Goal: Find specific page/section: Find specific page/section

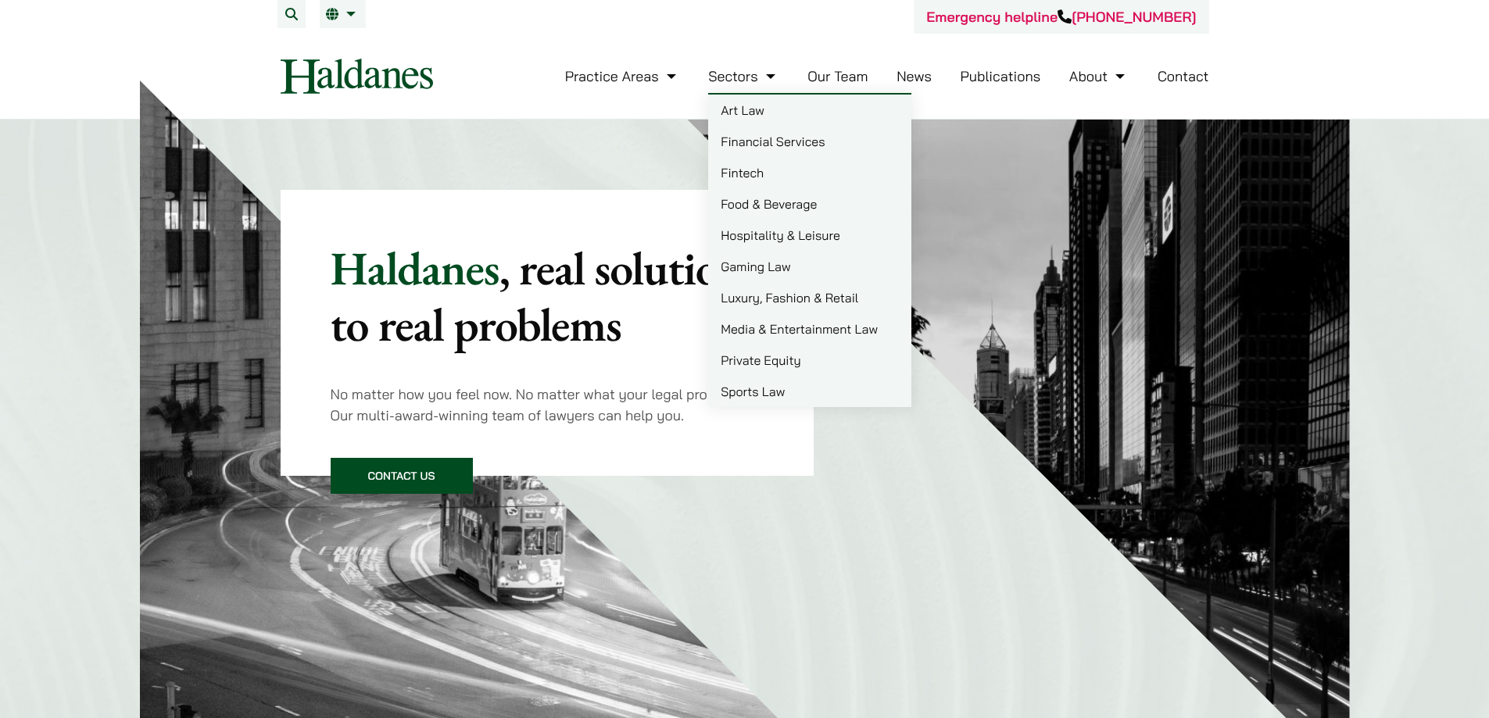
click at [840, 79] on link "Our Team" at bounding box center [838, 76] width 60 height 18
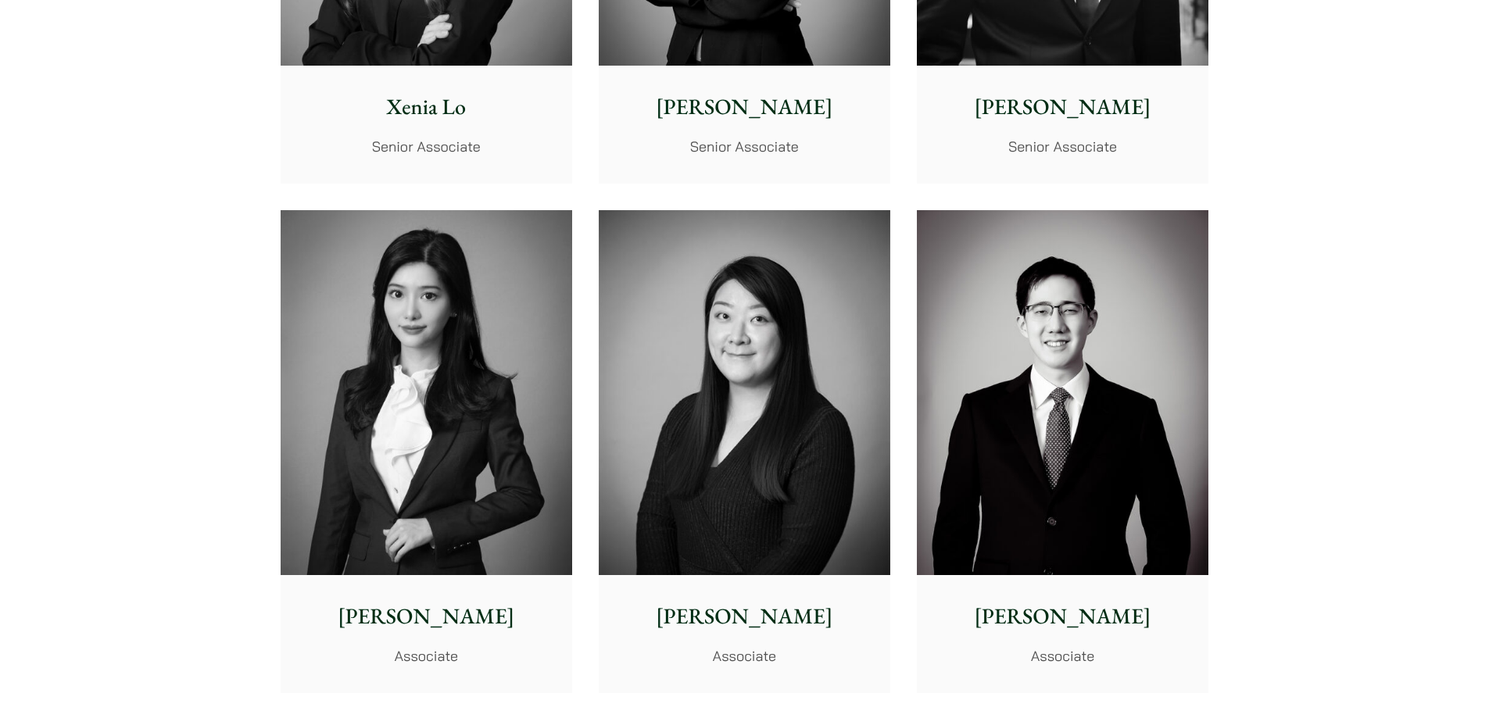
scroll to position [4407, 0]
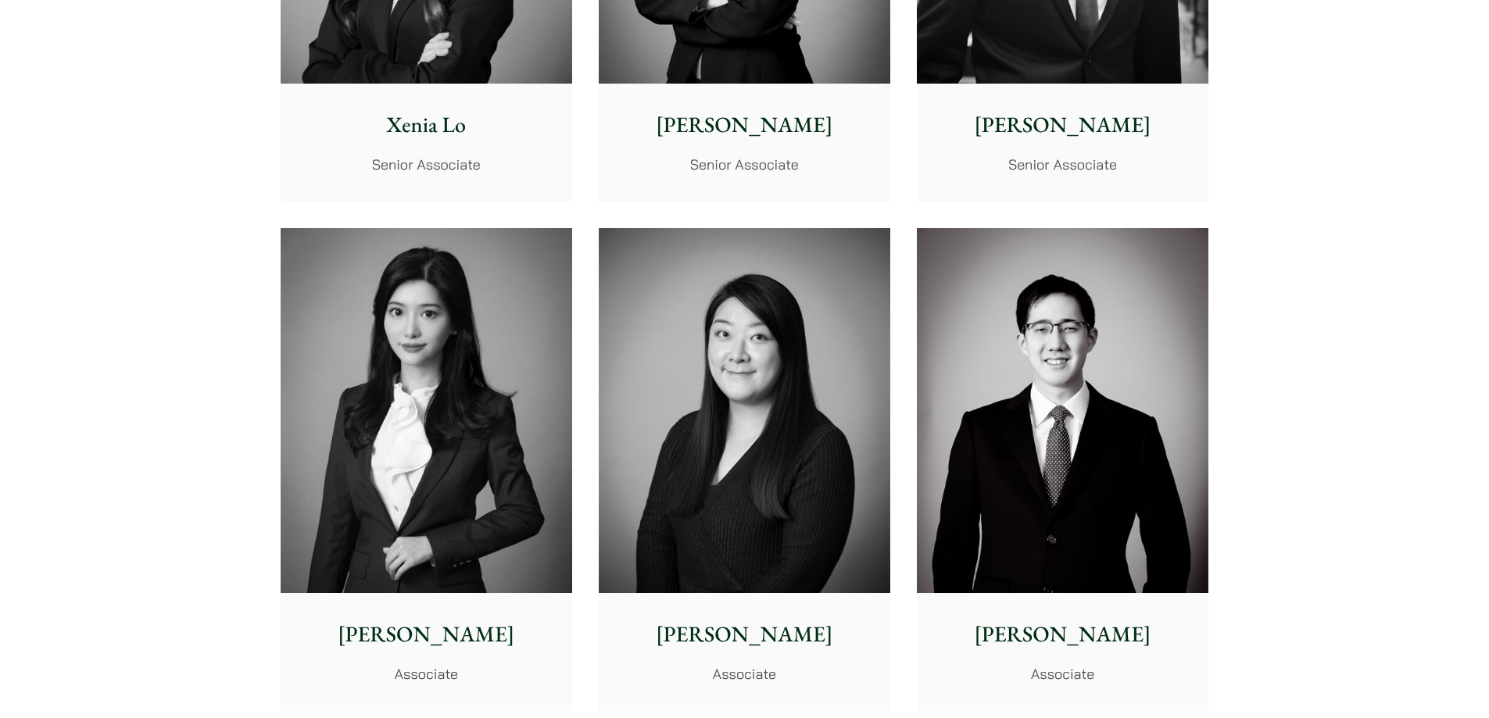
click at [658, 246] on img at bounding box center [745, 410] width 292 height 365
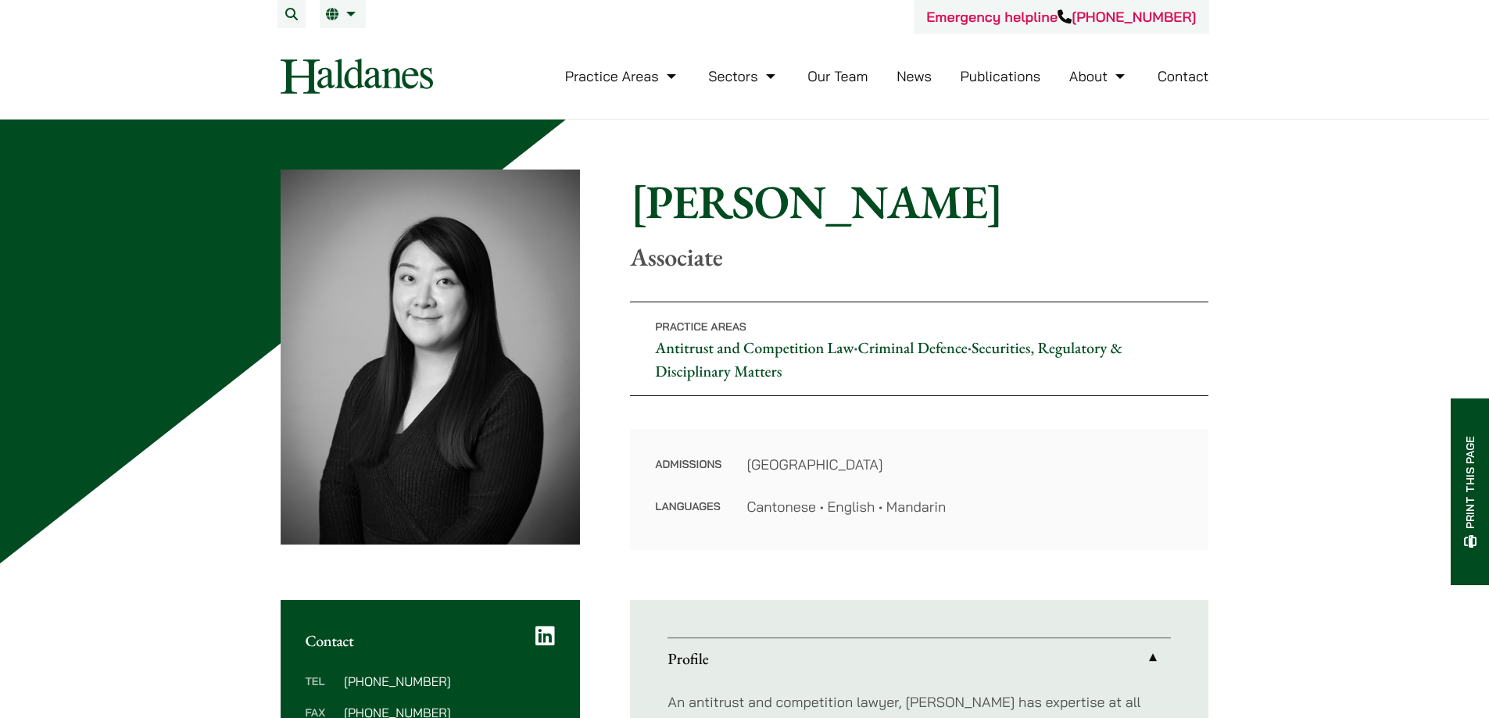
click at [783, 201] on h1 "Christina Ma" at bounding box center [919, 202] width 579 height 56
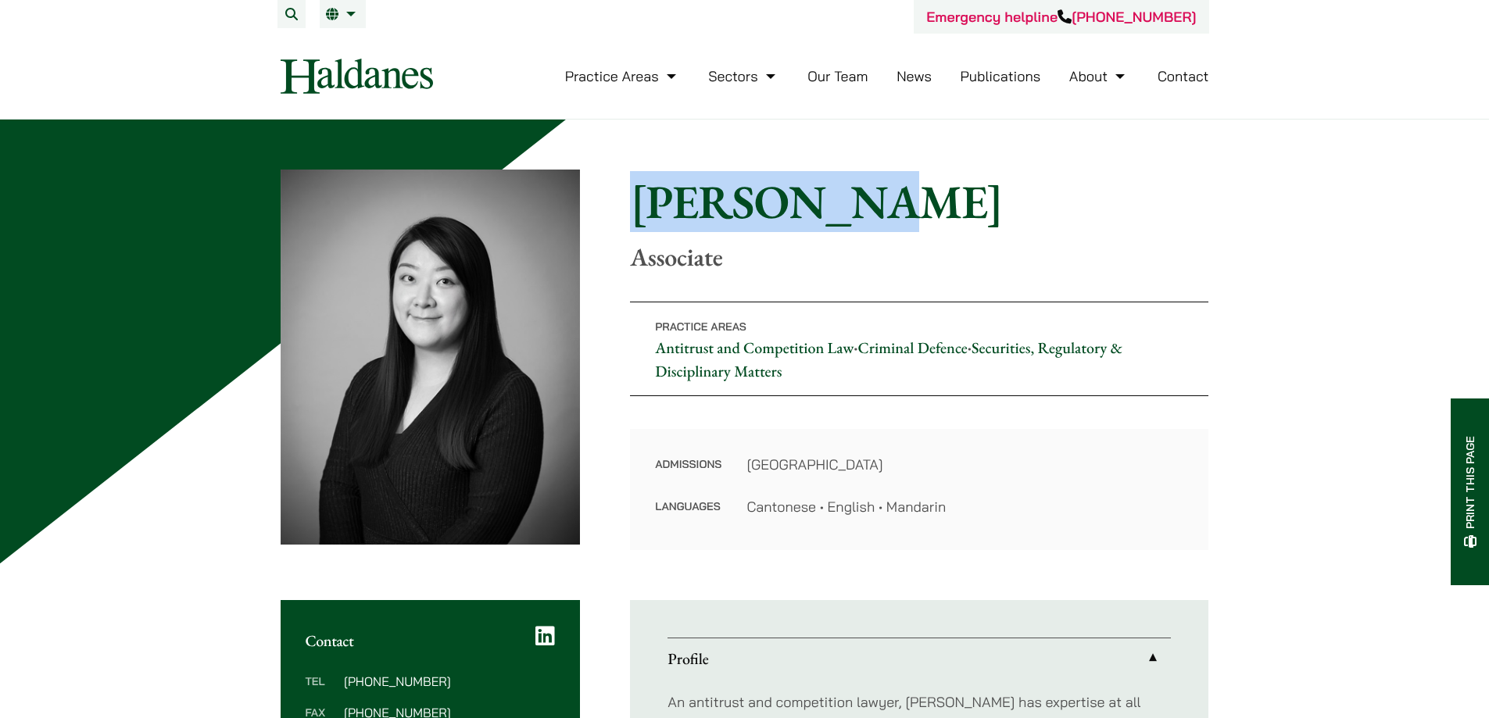
click at [783, 201] on h1 "Christina Ma" at bounding box center [919, 202] width 579 height 56
